Goal: Information Seeking & Learning: Compare options

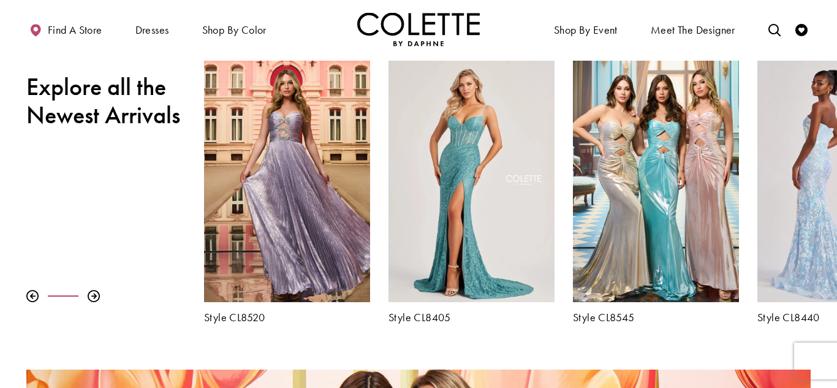
scroll to position [424, 0]
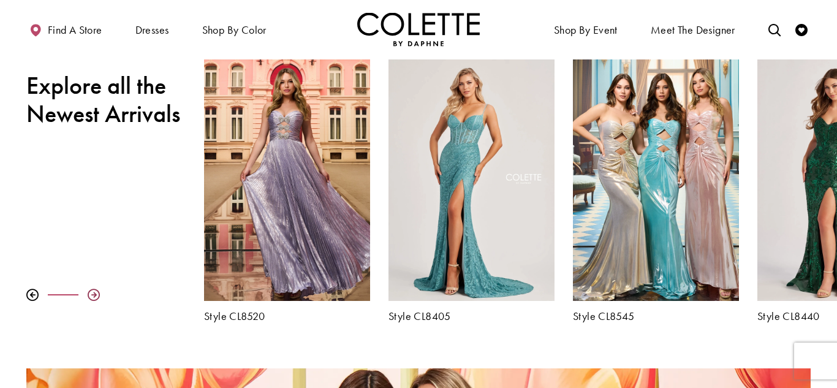
click at [92, 297] on div at bounding box center [94, 295] width 12 height 12
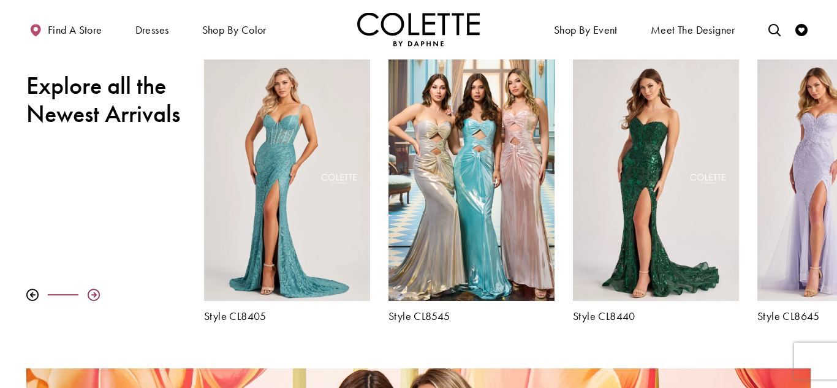
click at [92, 297] on div at bounding box center [94, 295] width 12 height 12
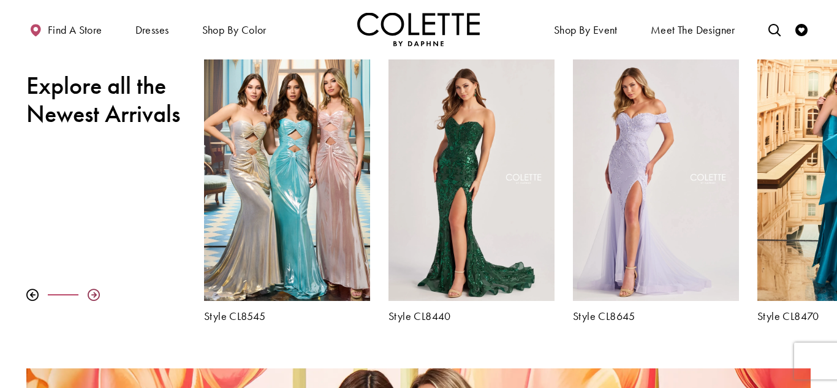
click at [92, 297] on div at bounding box center [94, 295] width 12 height 12
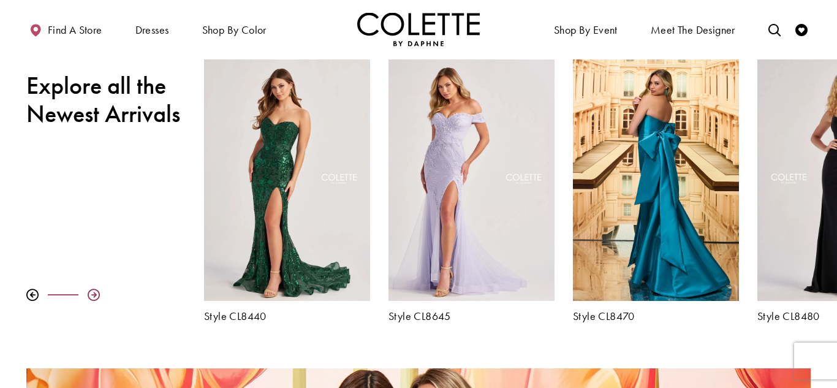
click at [92, 297] on div at bounding box center [94, 295] width 12 height 12
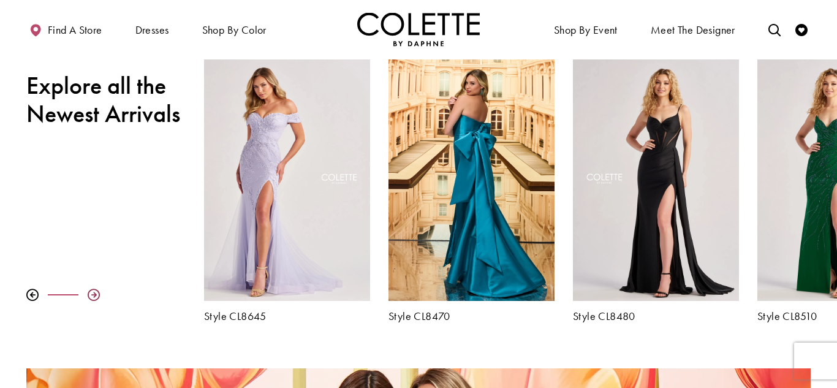
click at [92, 297] on div at bounding box center [94, 295] width 12 height 12
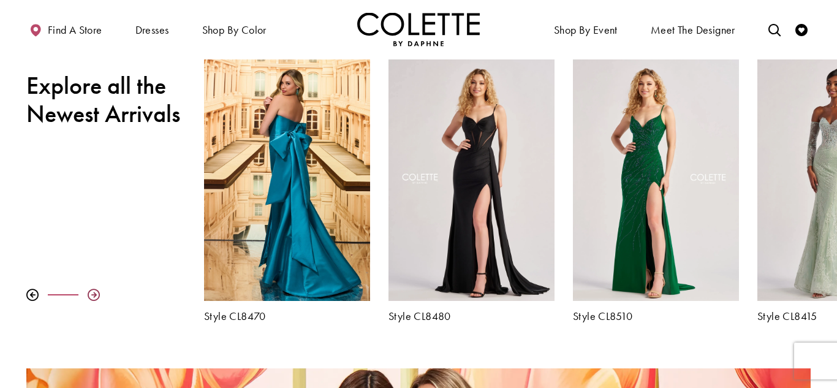
click at [92, 297] on div at bounding box center [94, 295] width 12 height 12
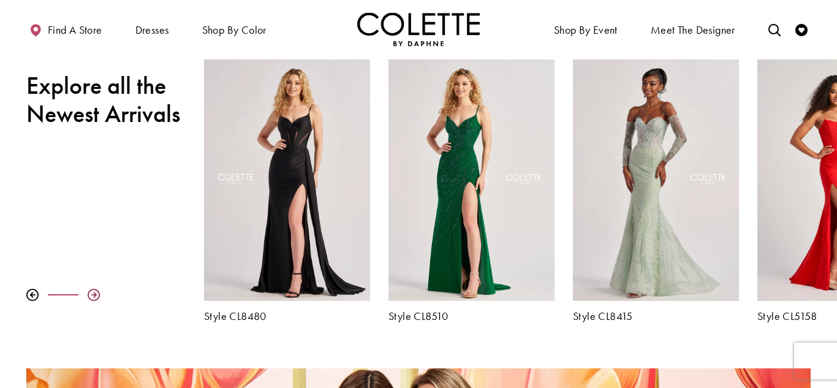
click at [92, 297] on div at bounding box center [94, 295] width 12 height 12
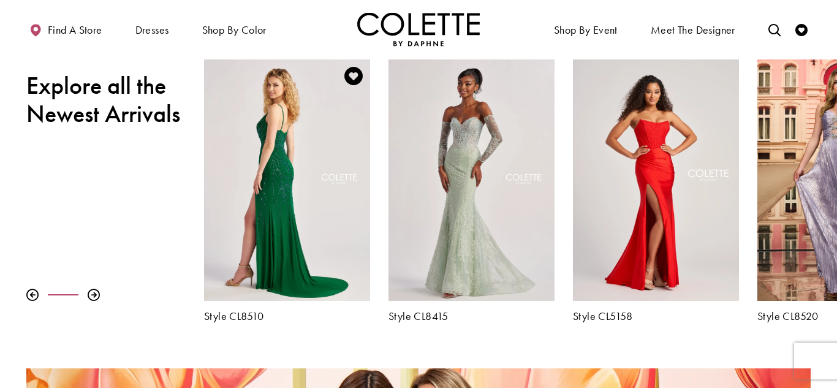
click at [265, 180] on div "Visit Colette by Daphne Style No. CL8510 Page" at bounding box center [287, 180] width 166 height 242
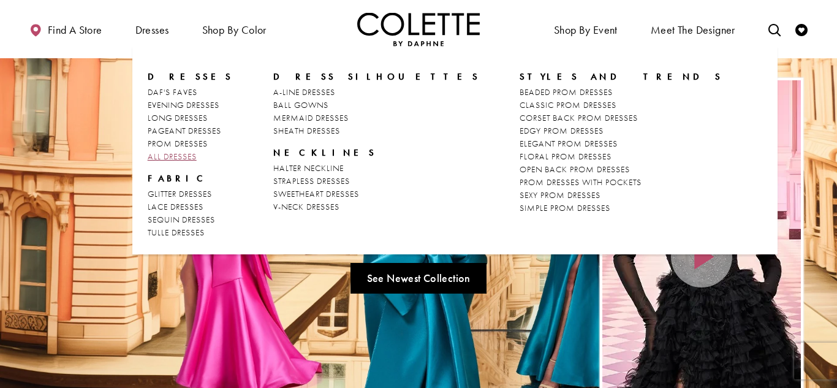
click at [188, 157] on span "ALL DRESSES" at bounding box center [172, 156] width 49 height 11
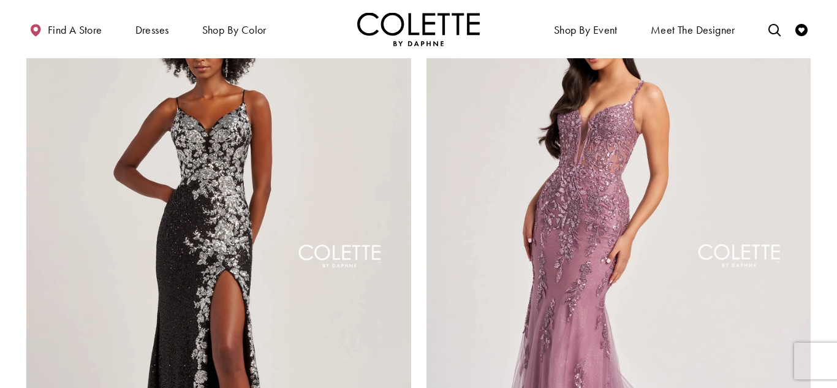
scroll to position [1958, 0]
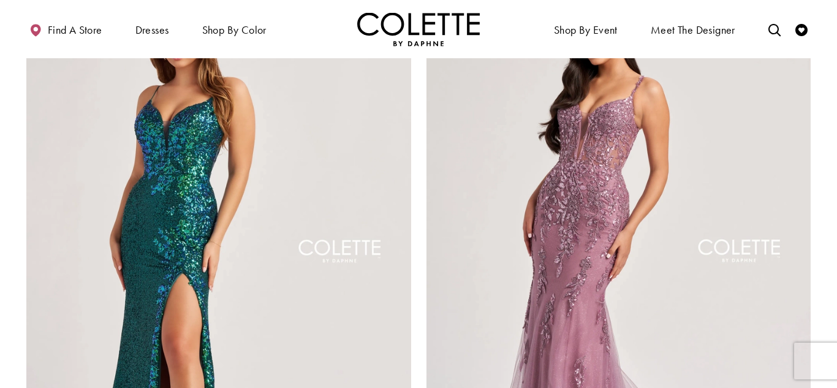
click at [218, 162] on img "Visit Colette by Daphne Style No. CL8425 Page" at bounding box center [218, 254] width 385 height 560
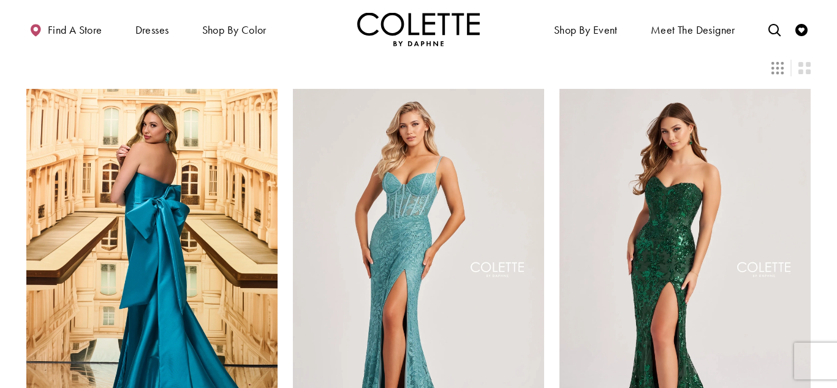
scroll to position [55, 0]
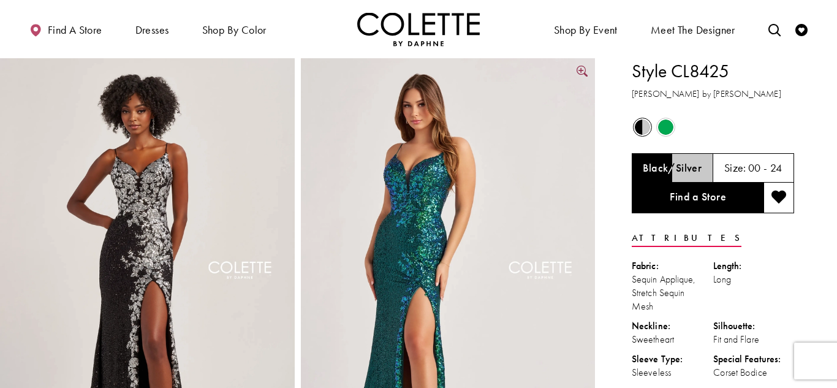
scroll to position [35, 0]
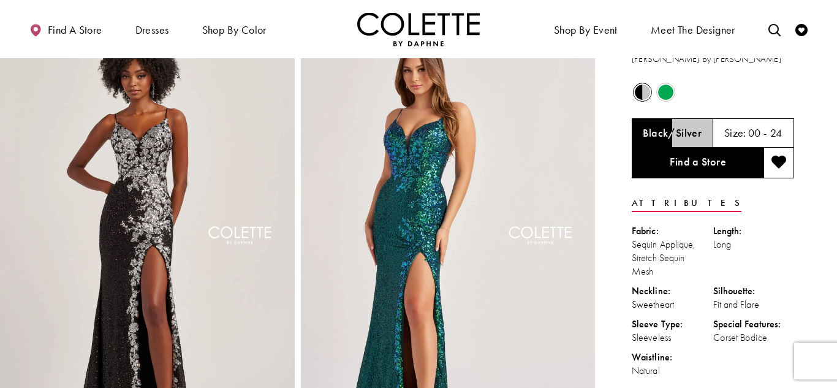
click at [658, 90] on span "Product color controls state depends on size chosen" at bounding box center [665, 92] width 15 height 15
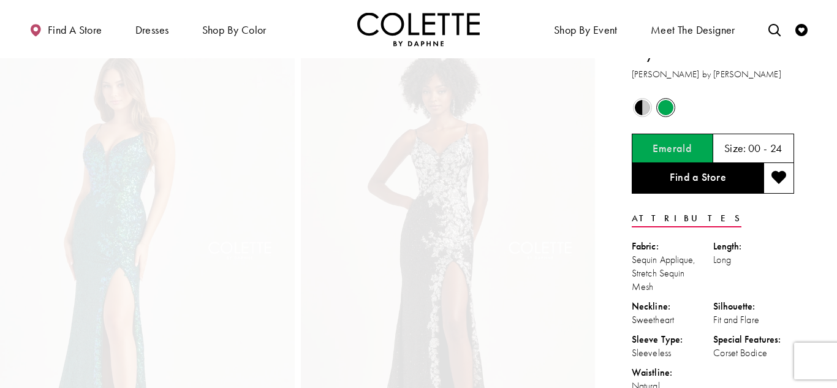
scroll to position [0, 0]
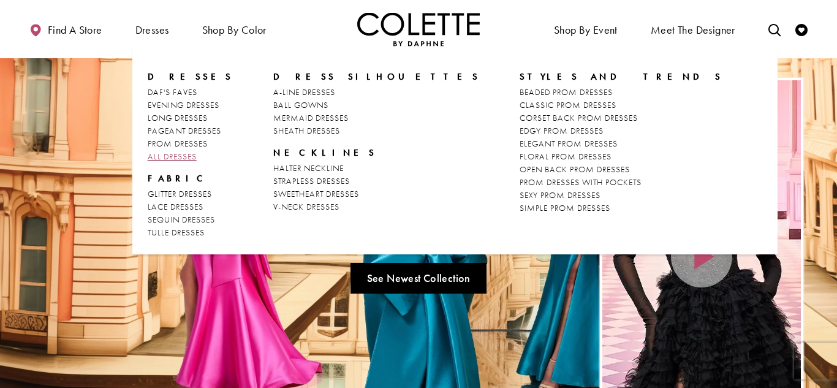
click at [167, 156] on span "ALL DRESSES" at bounding box center [172, 156] width 49 height 11
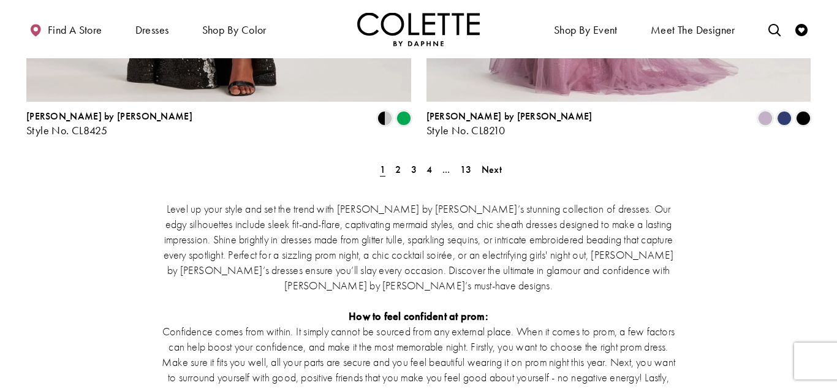
scroll to position [2395, 0]
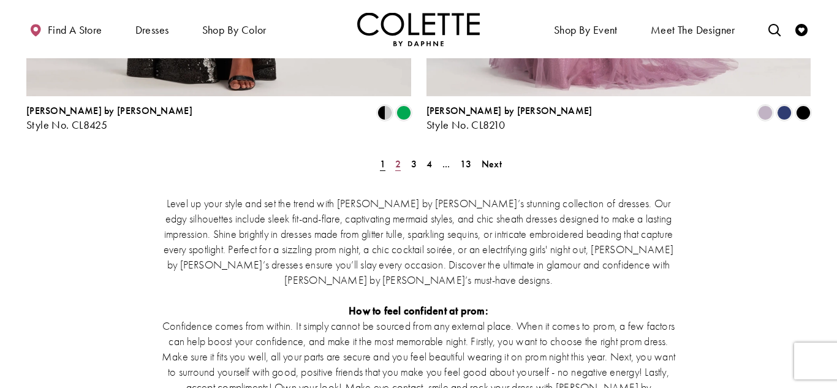
click at [395, 158] on span "2" at bounding box center [398, 164] width 6 height 13
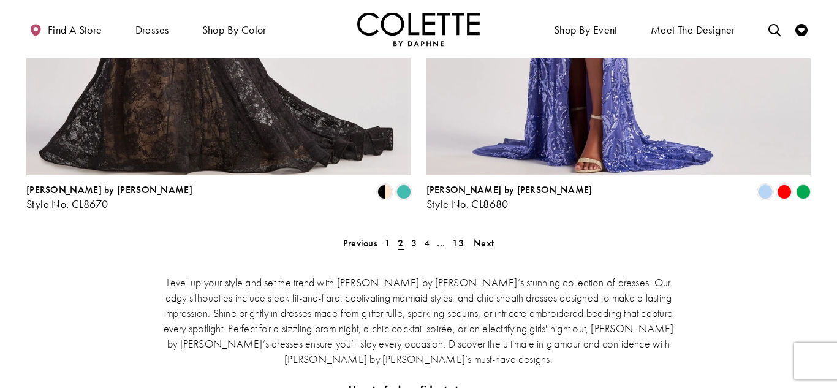
scroll to position [2323, 0]
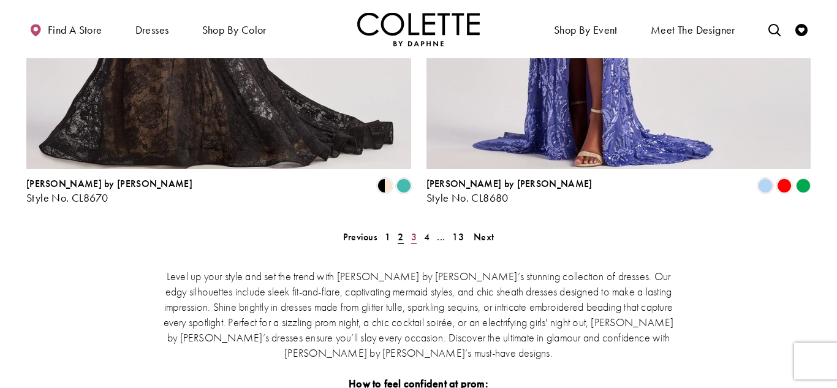
click at [411, 230] on span "3" at bounding box center [414, 236] width 6 height 13
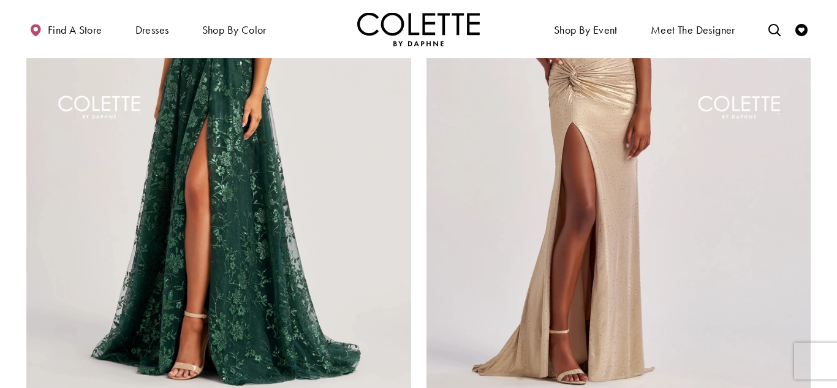
scroll to position [2102, 0]
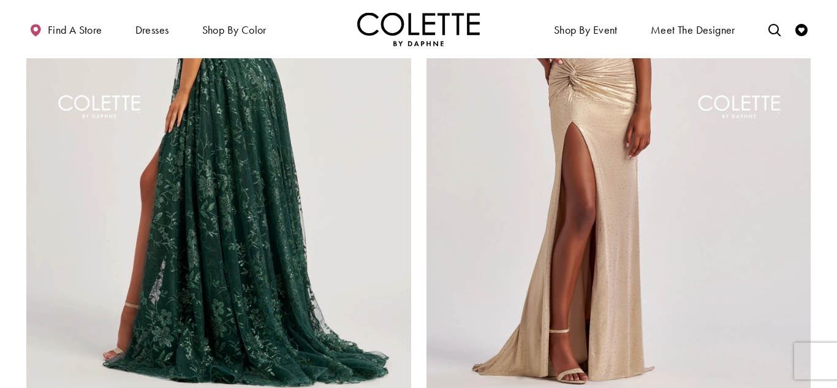
click at [344, 177] on img "Visit Colette by Daphne Style No. CL8260 Page" at bounding box center [218, 110] width 385 height 560
